Goal: Transaction & Acquisition: Subscribe to service/newsletter

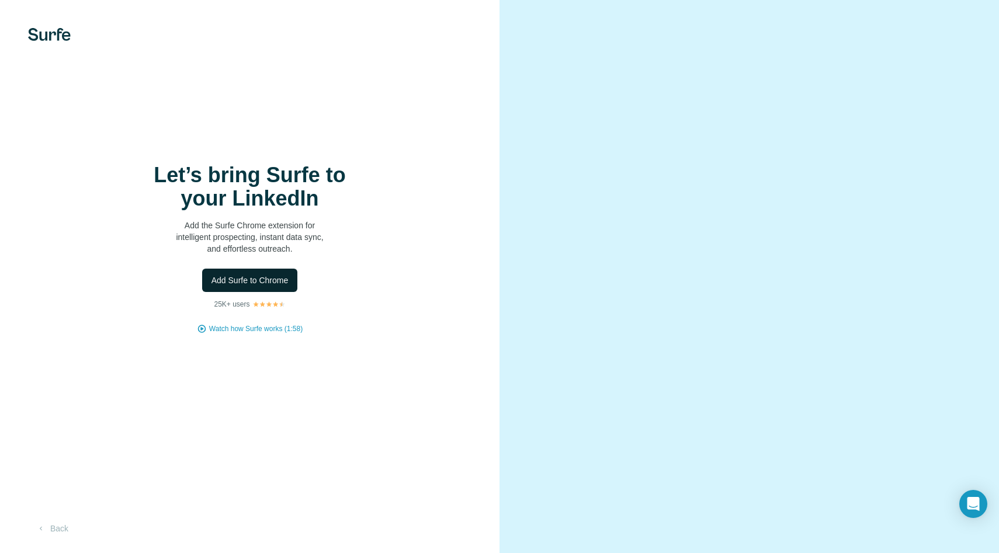
click at [261, 286] on button "Add Surfe to Chrome" at bounding box center [250, 280] width 96 height 23
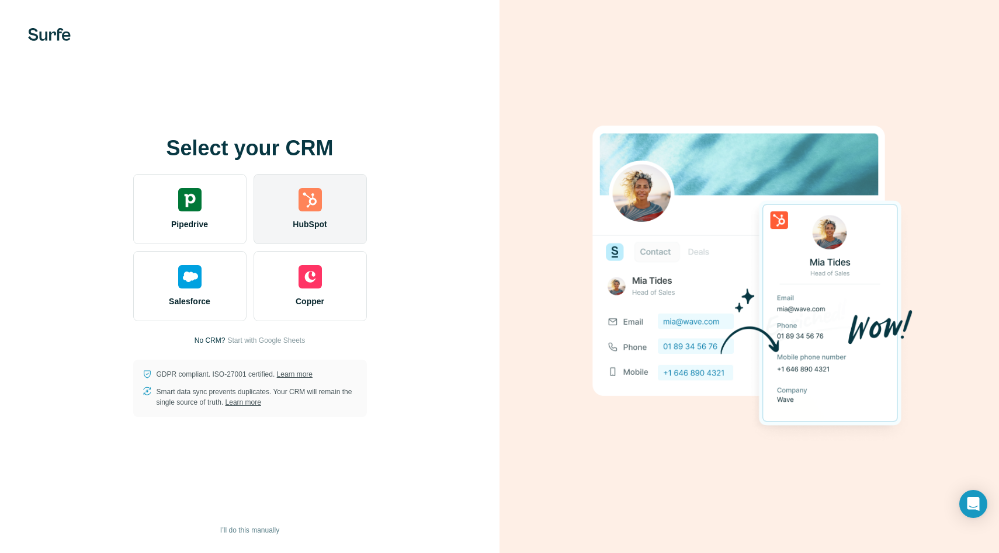
click at [324, 207] on div "HubSpot" at bounding box center [309, 209] width 113 height 70
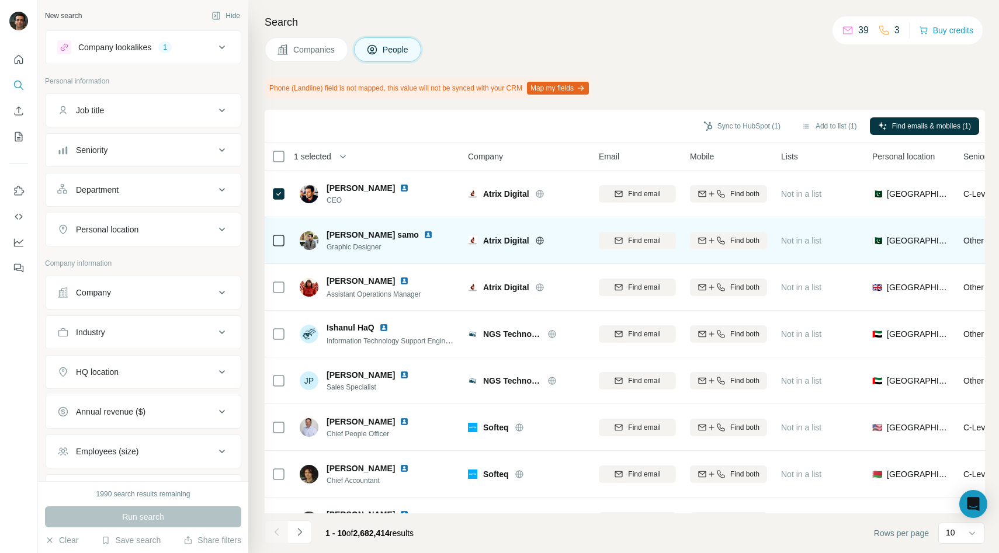
click at [280, 231] on div at bounding box center [279, 240] width 14 height 32
